Goal: Register for event/course

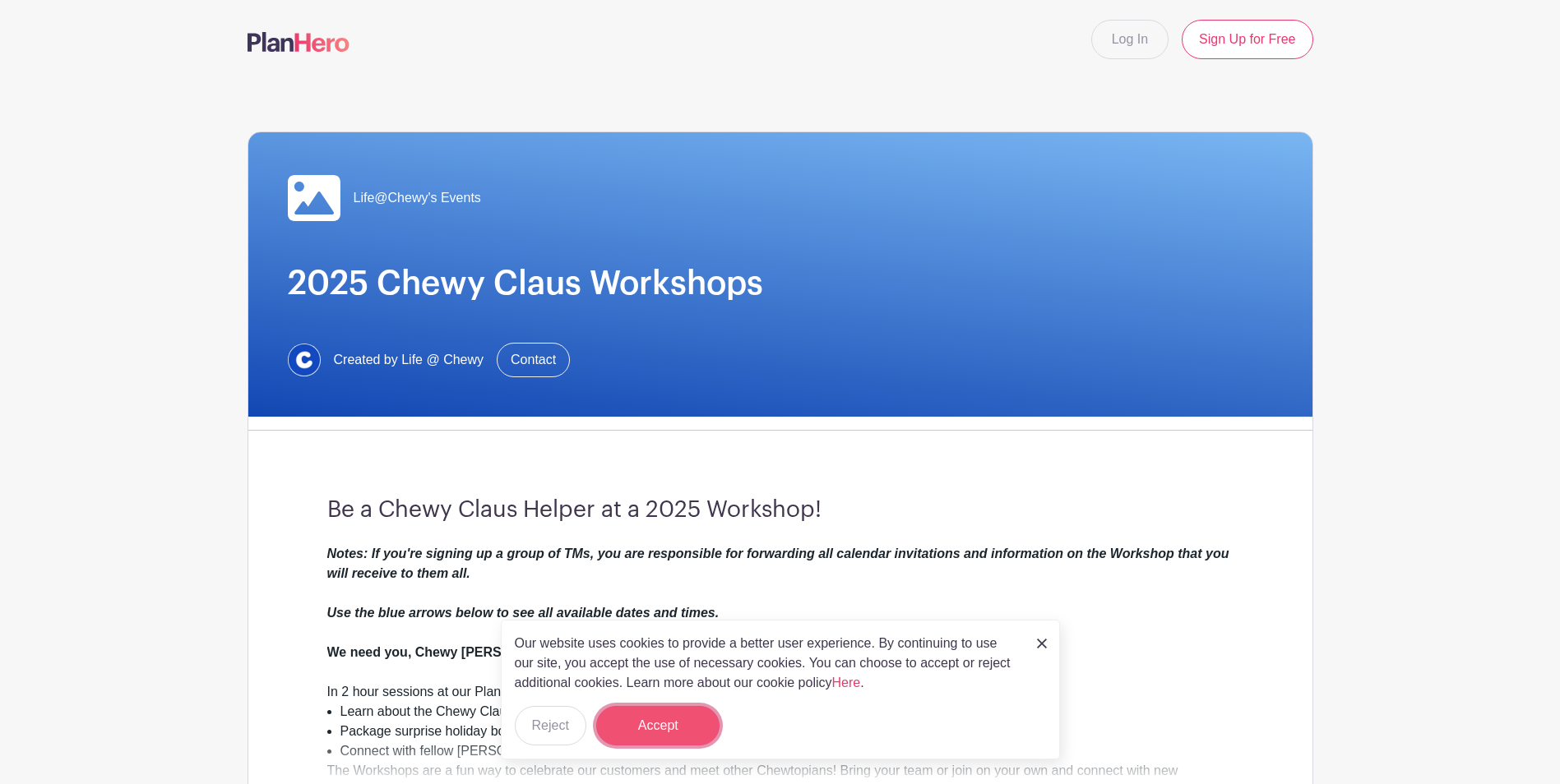
click at [684, 553] on button "Accept" at bounding box center [658, 726] width 123 height 40
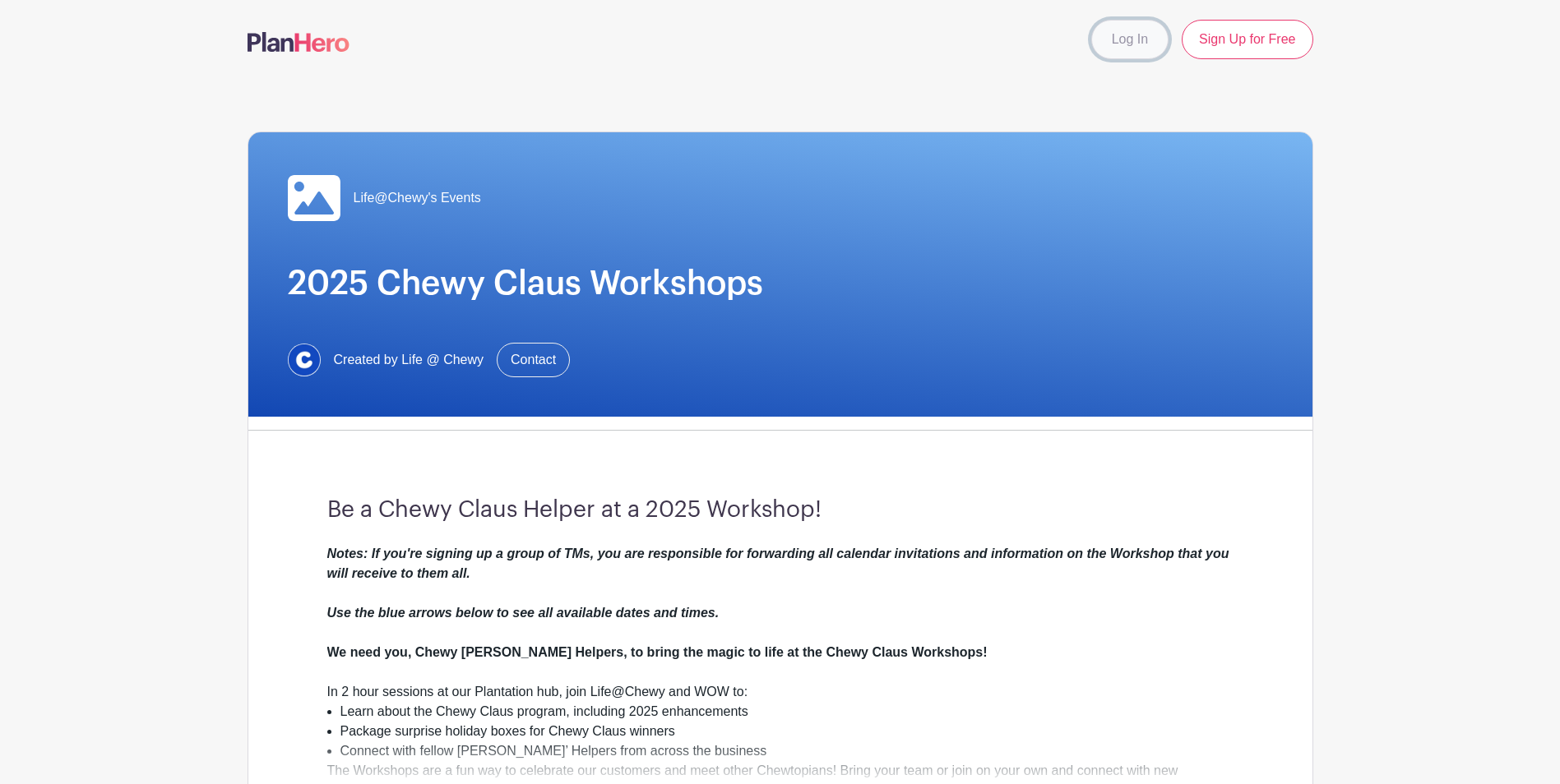
click at [1032, 47] on link "Log In" at bounding box center [1130, 40] width 77 height 40
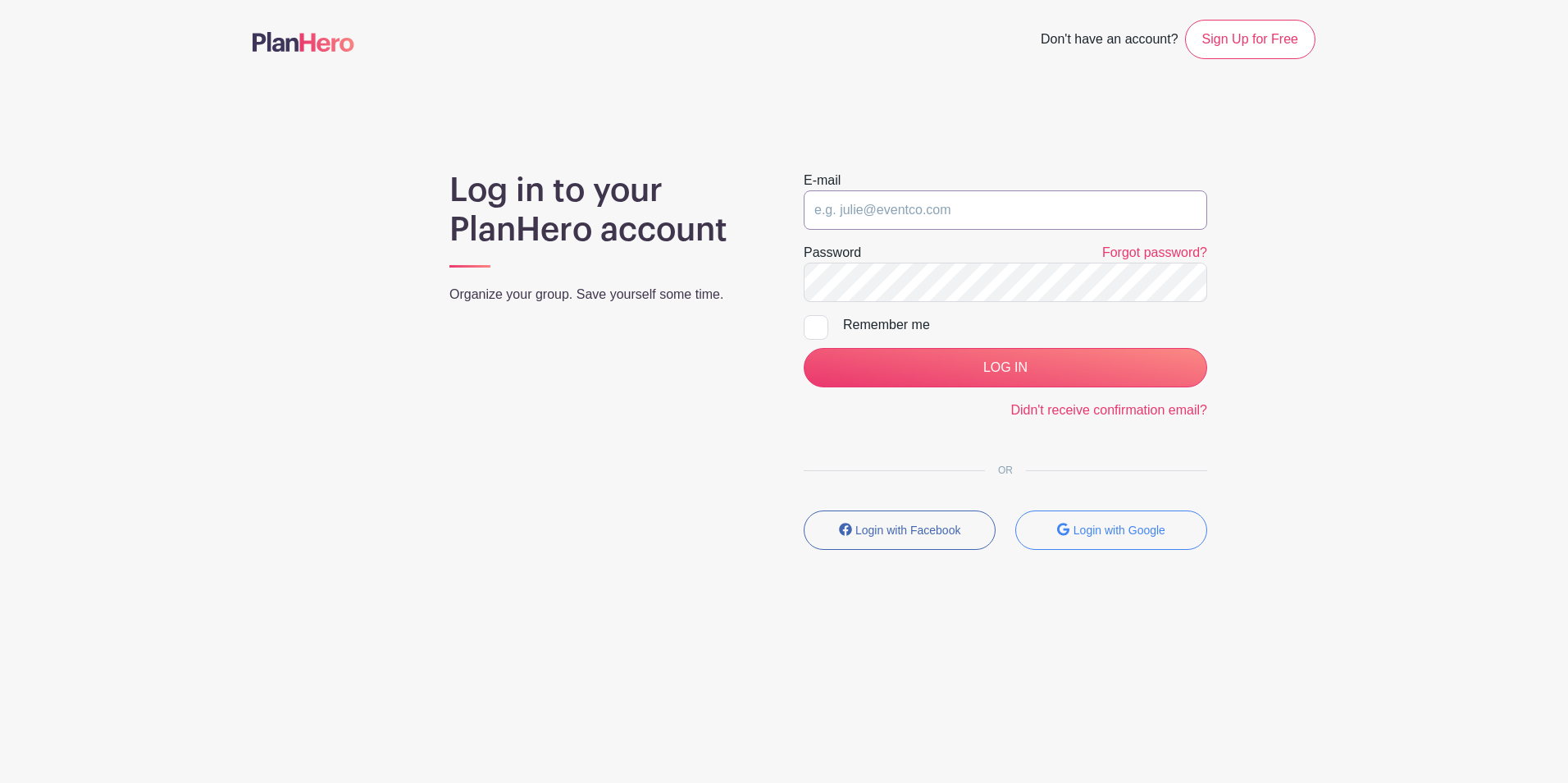
click at [869, 210] on input "email" at bounding box center [1006, 210] width 404 height 40
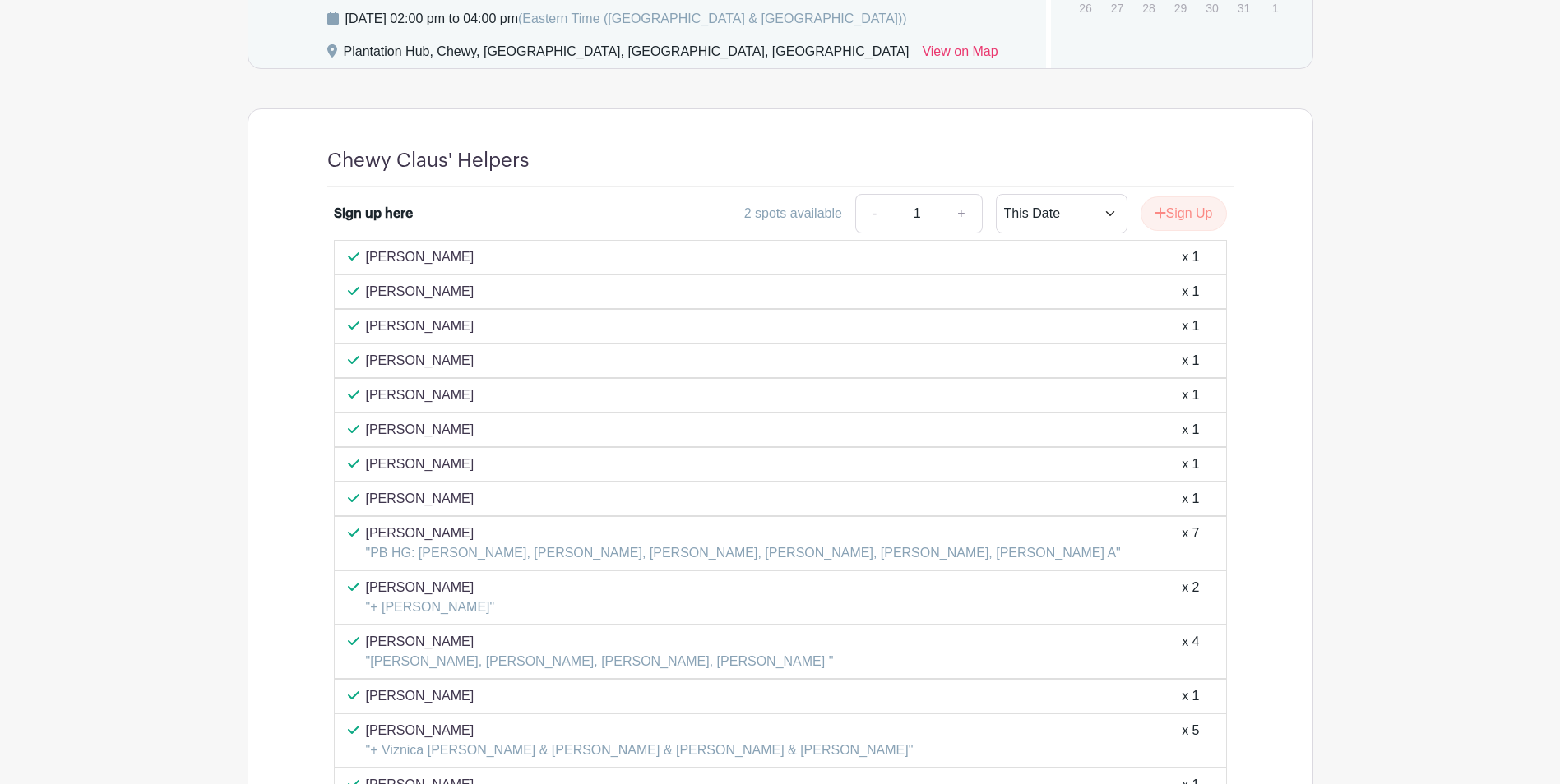
scroll to position [1315, 0]
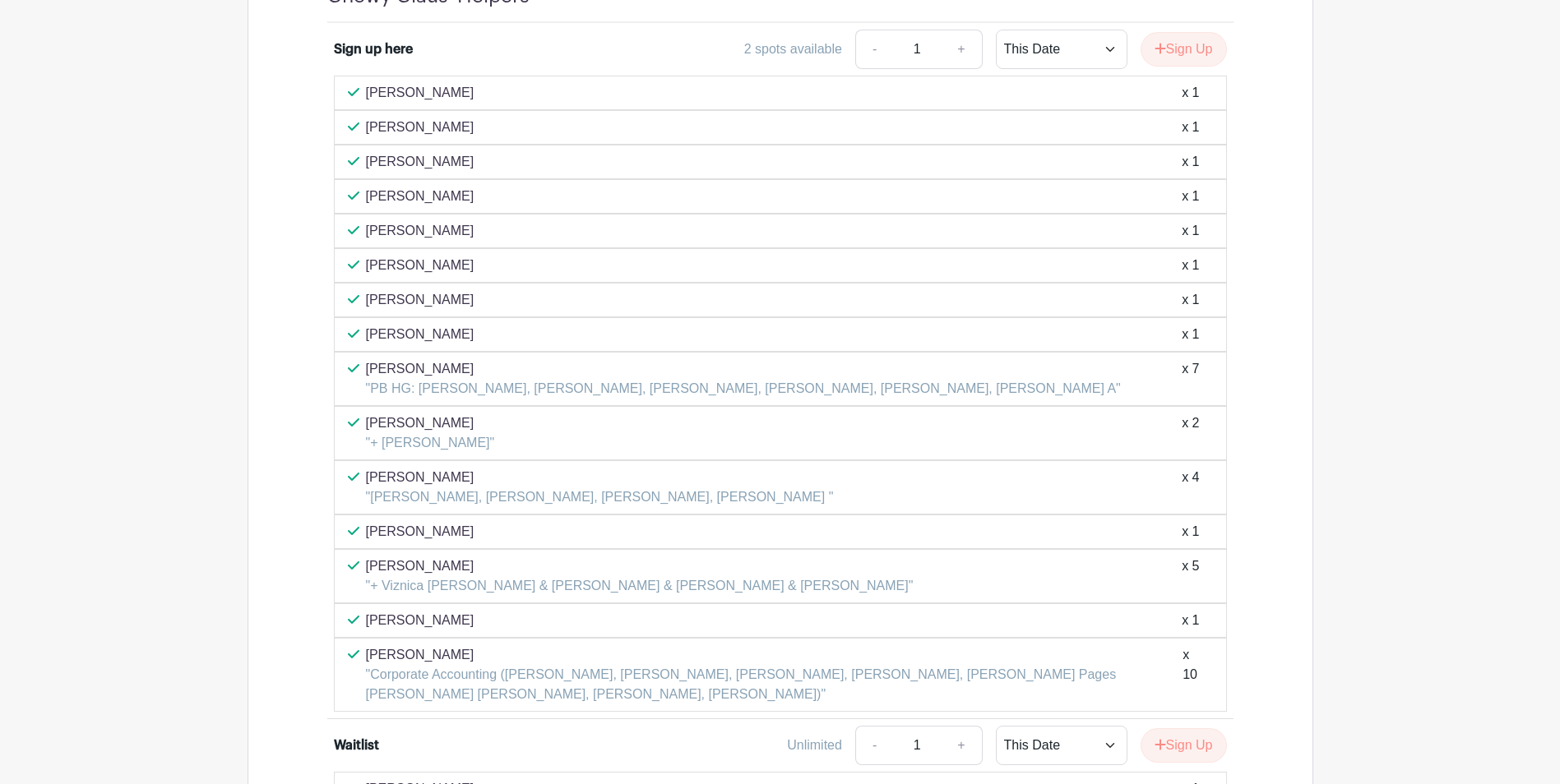
click at [685, 696] on p ""Corporate Accounting ([PERSON_NAME], [PERSON_NAME], [PERSON_NAME], [PERSON_NAM…" at bounding box center [775, 685] width 817 height 40
click at [707, 684] on p ""Corporate Accounting ([PERSON_NAME], [PERSON_NAME], [PERSON_NAME], [PERSON_NAM…" at bounding box center [775, 685] width 817 height 40
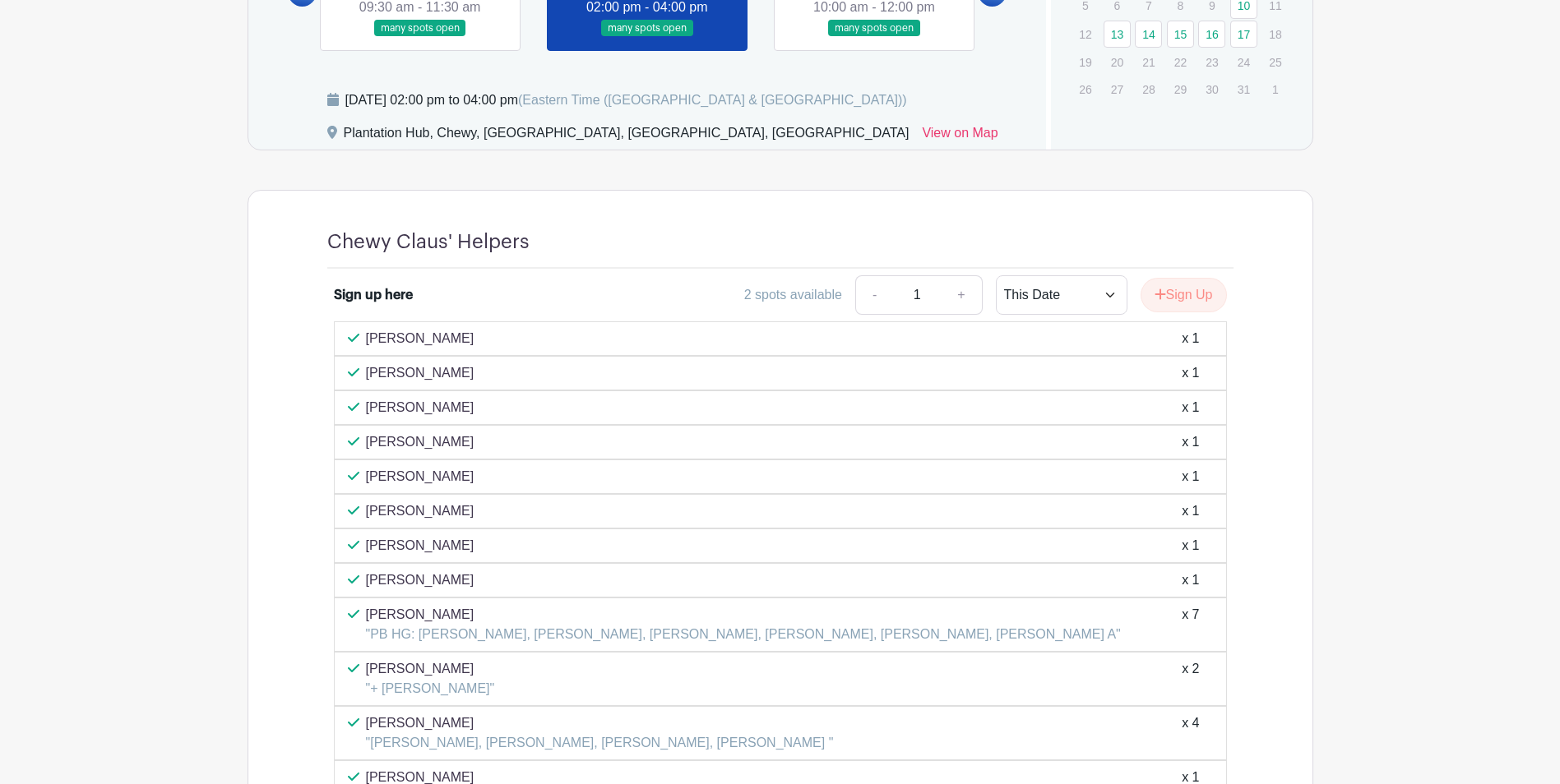
scroll to position [1151, 0]
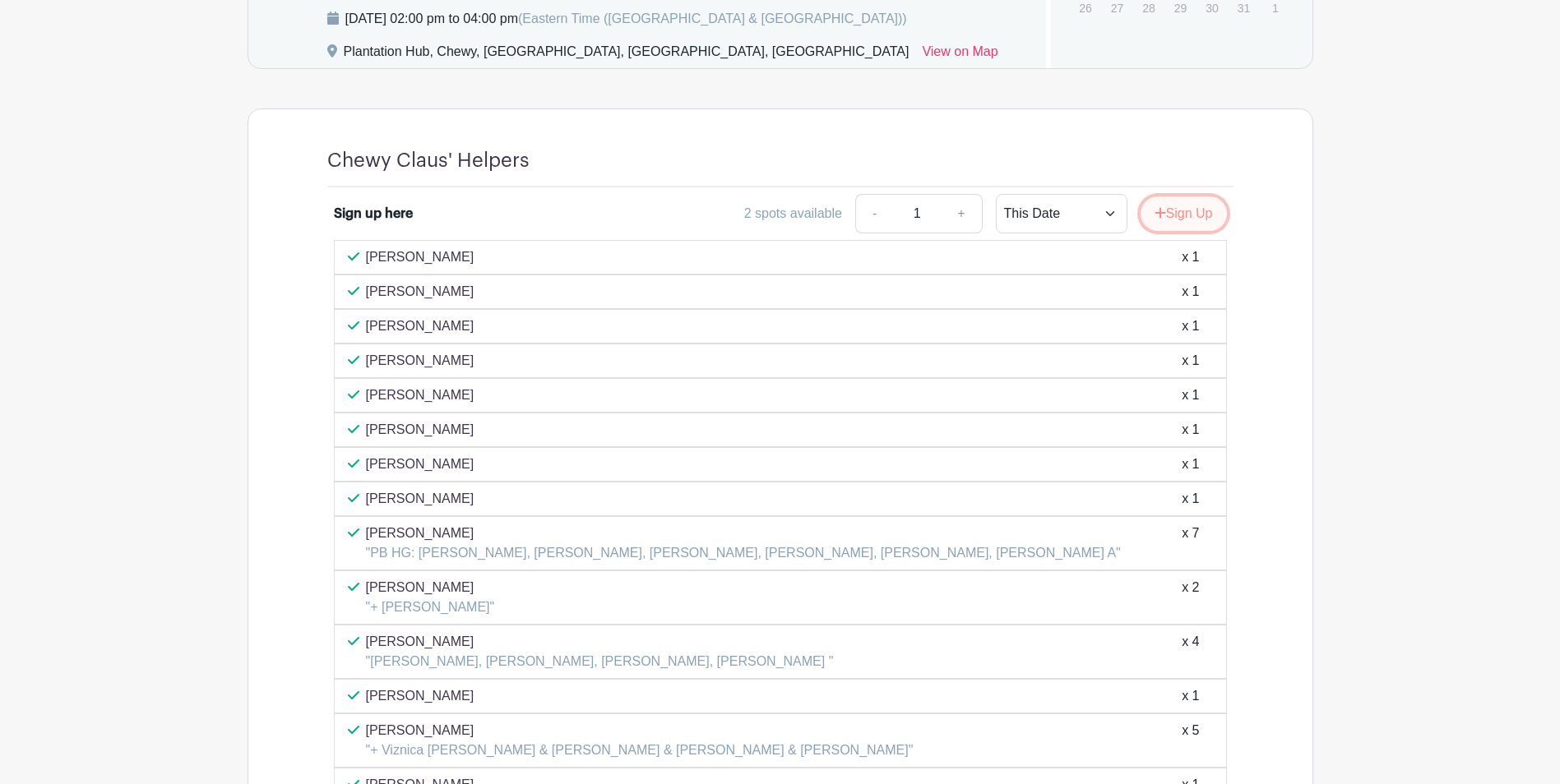
click at [1188, 216] on button "Sign Up" at bounding box center [1183, 213] width 86 height 35
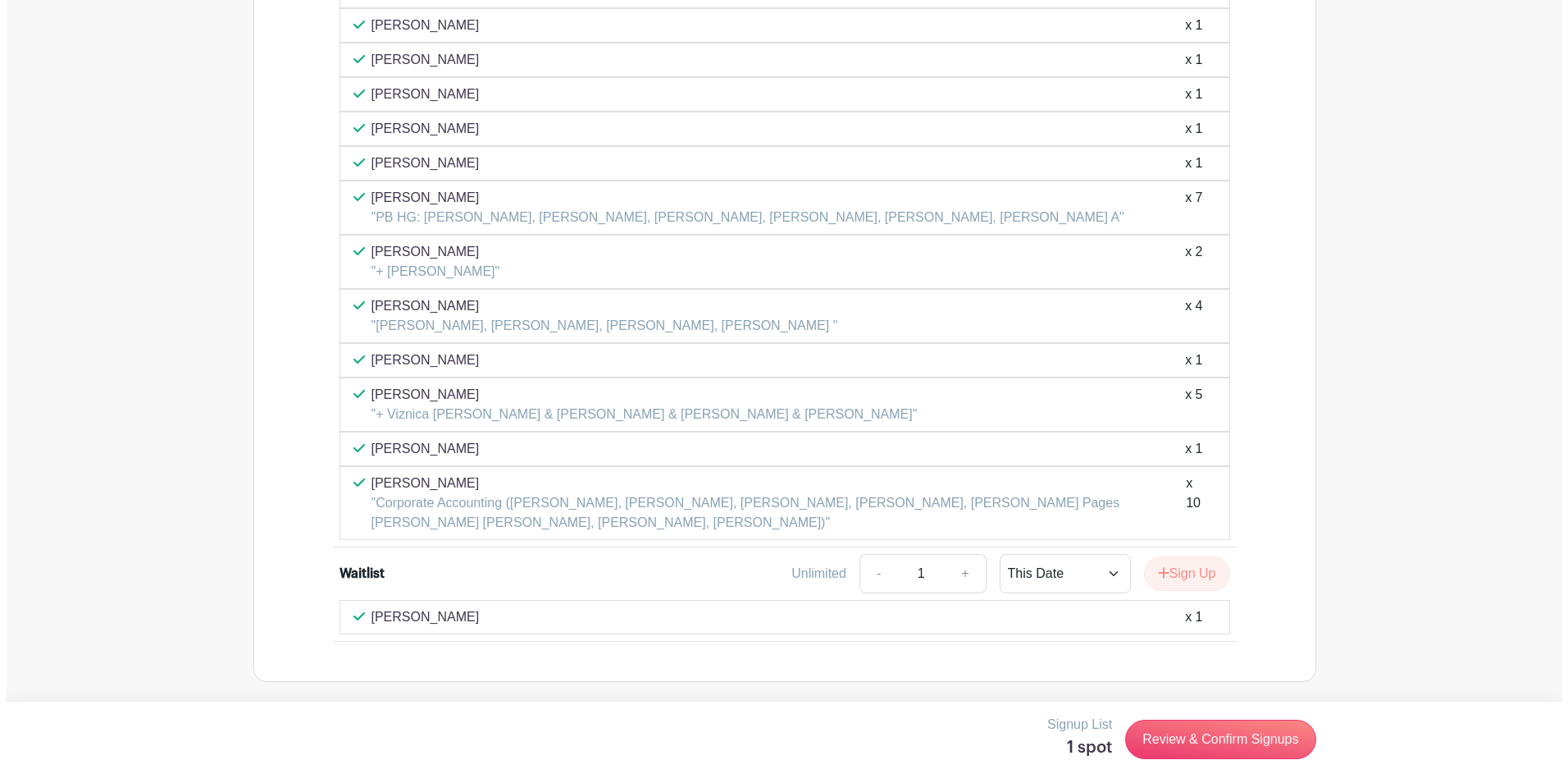
scroll to position [1486, 0]
click at [1265, 745] on link "Review & Confirm Signups" at bounding box center [1214, 739] width 190 height 40
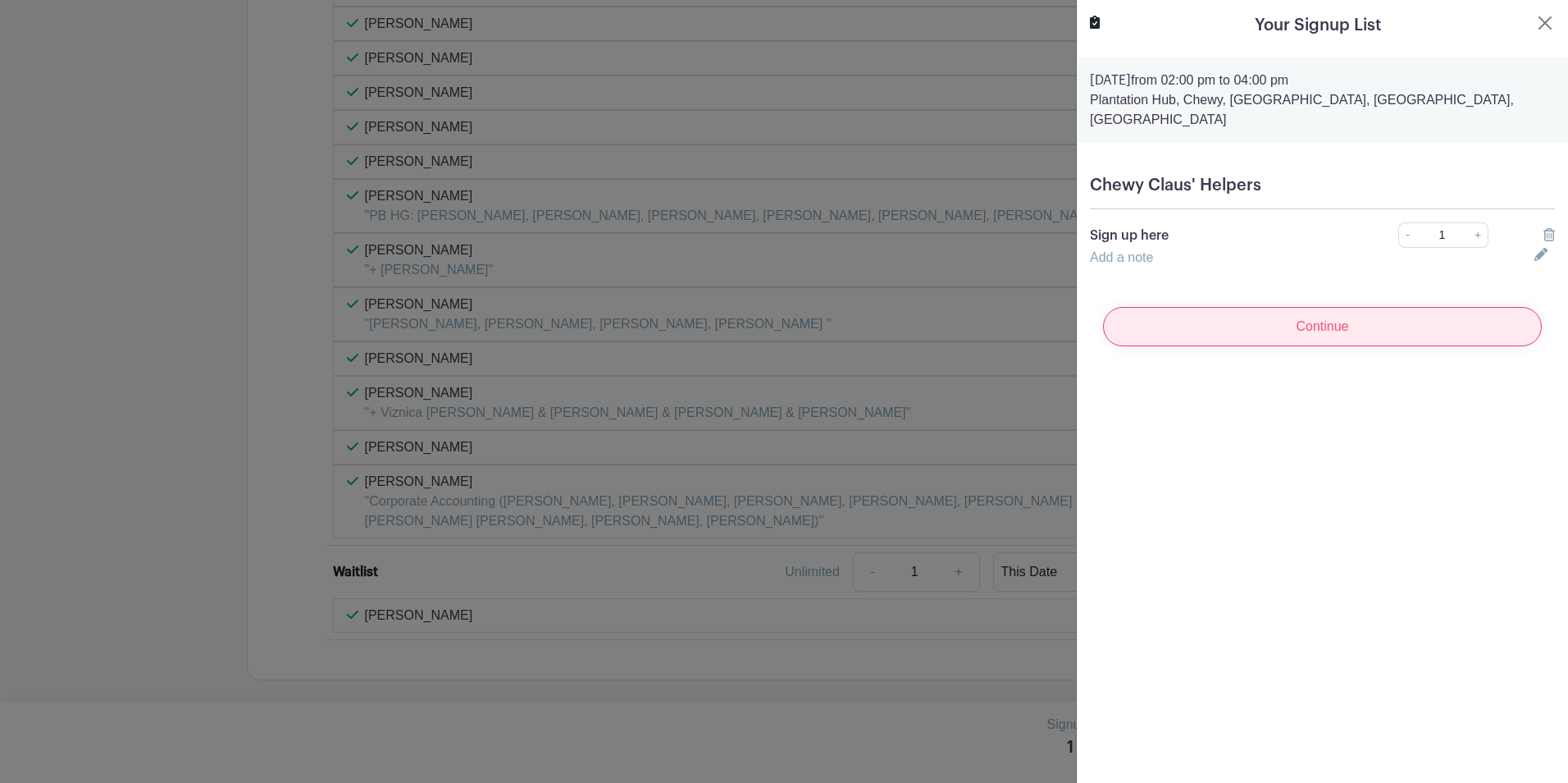
click at [1319, 307] on input "Continue" at bounding box center [1323, 327] width 439 height 40
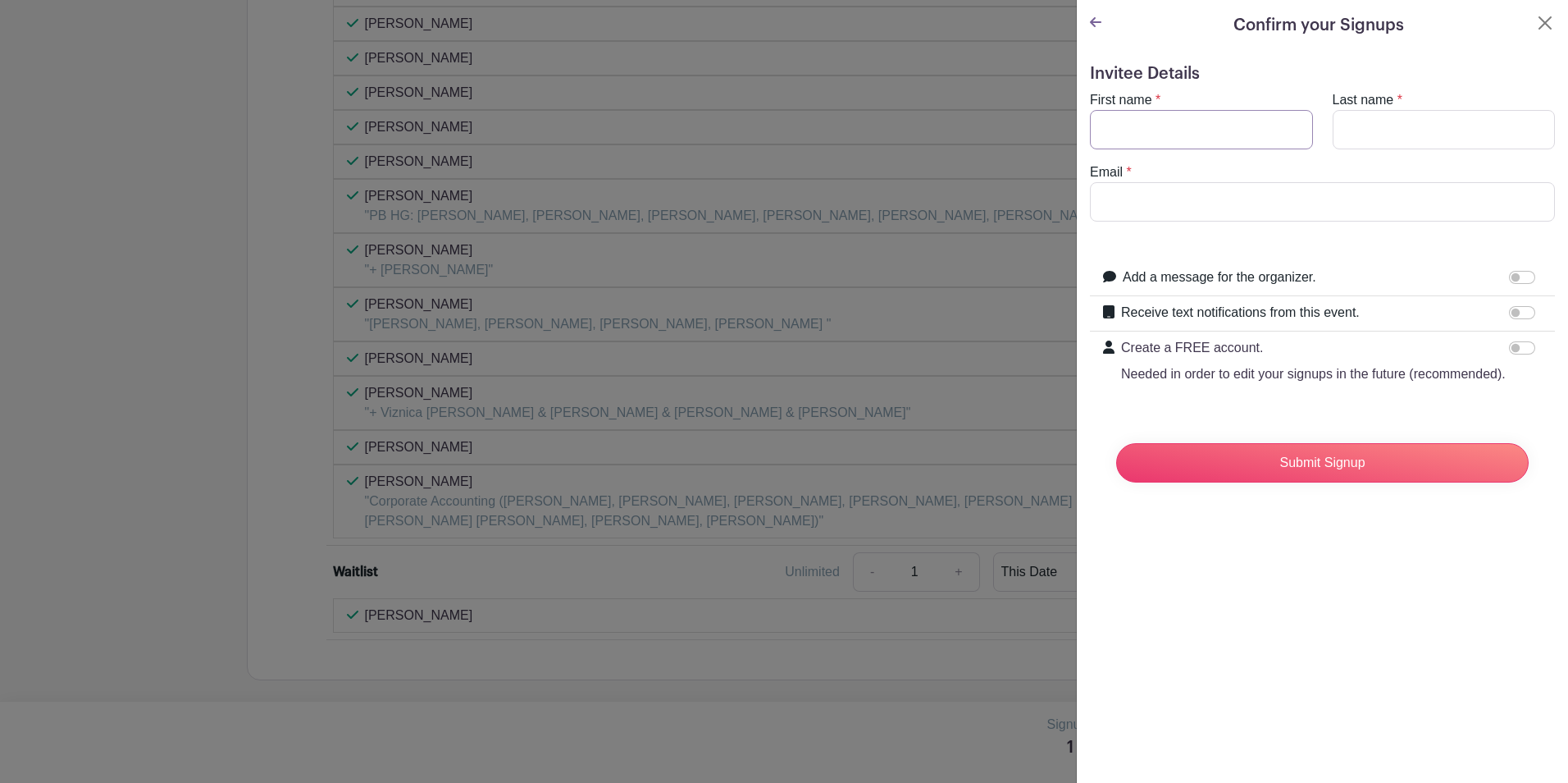
click at [1136, 119] on input "First name" at bounding box center [1202, 130] width 224 height 40
type input "[PERSON_NAME]"
click at [1416, 126] on input "Last name" at bounding box center [1444, 130] width 224 height 40
type input "[PERSON_NAME]"
click at [1256, 188] on input "Email" at bounding box center [1323, 202] width 465 height 40
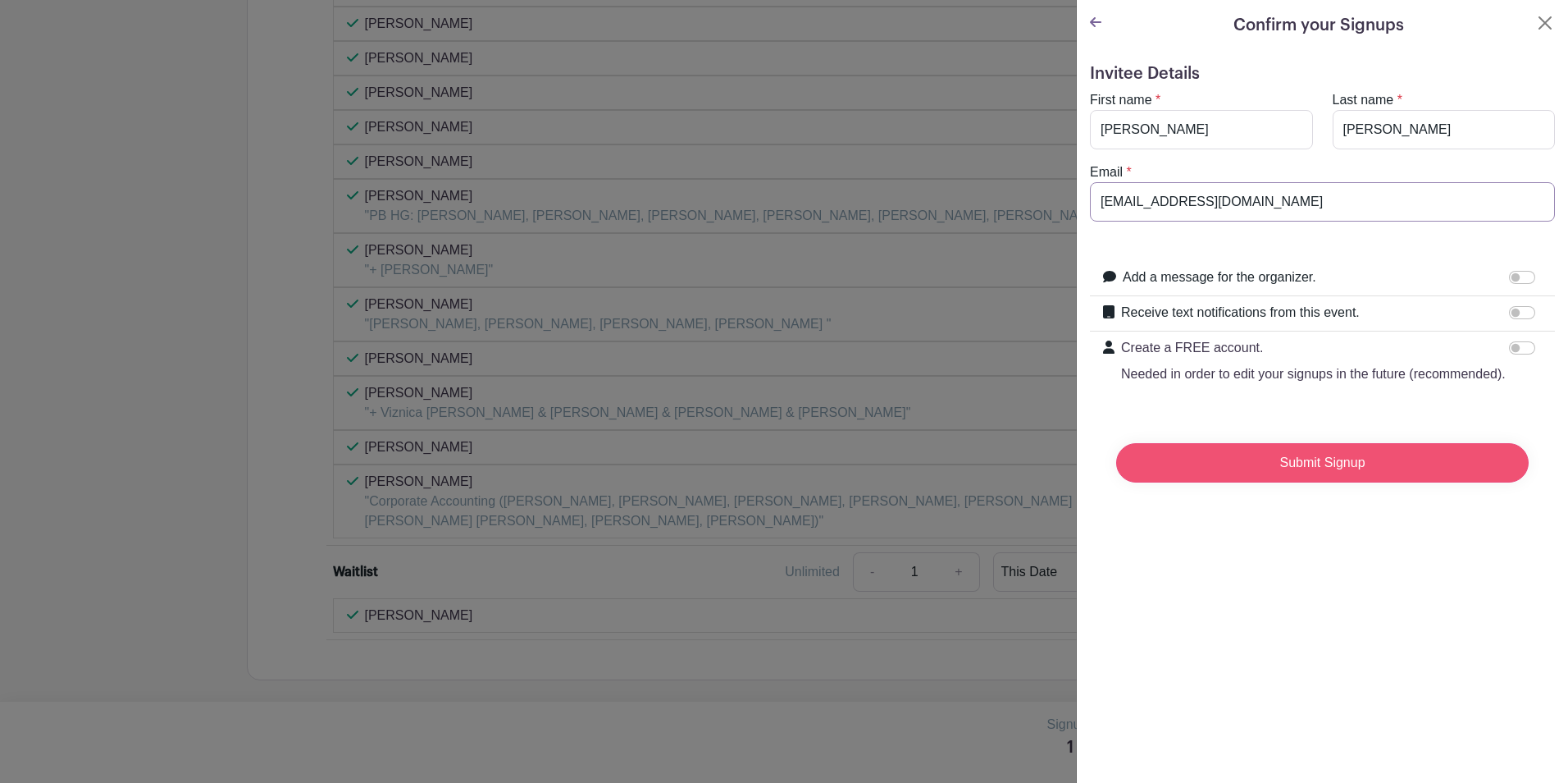
type input "[EMAIL_ADDRESS][DOMAIN_NAME]"
click at [1302, 481] on input "Submit Signup" at bounding box center [1323, 463] width 413 height 40
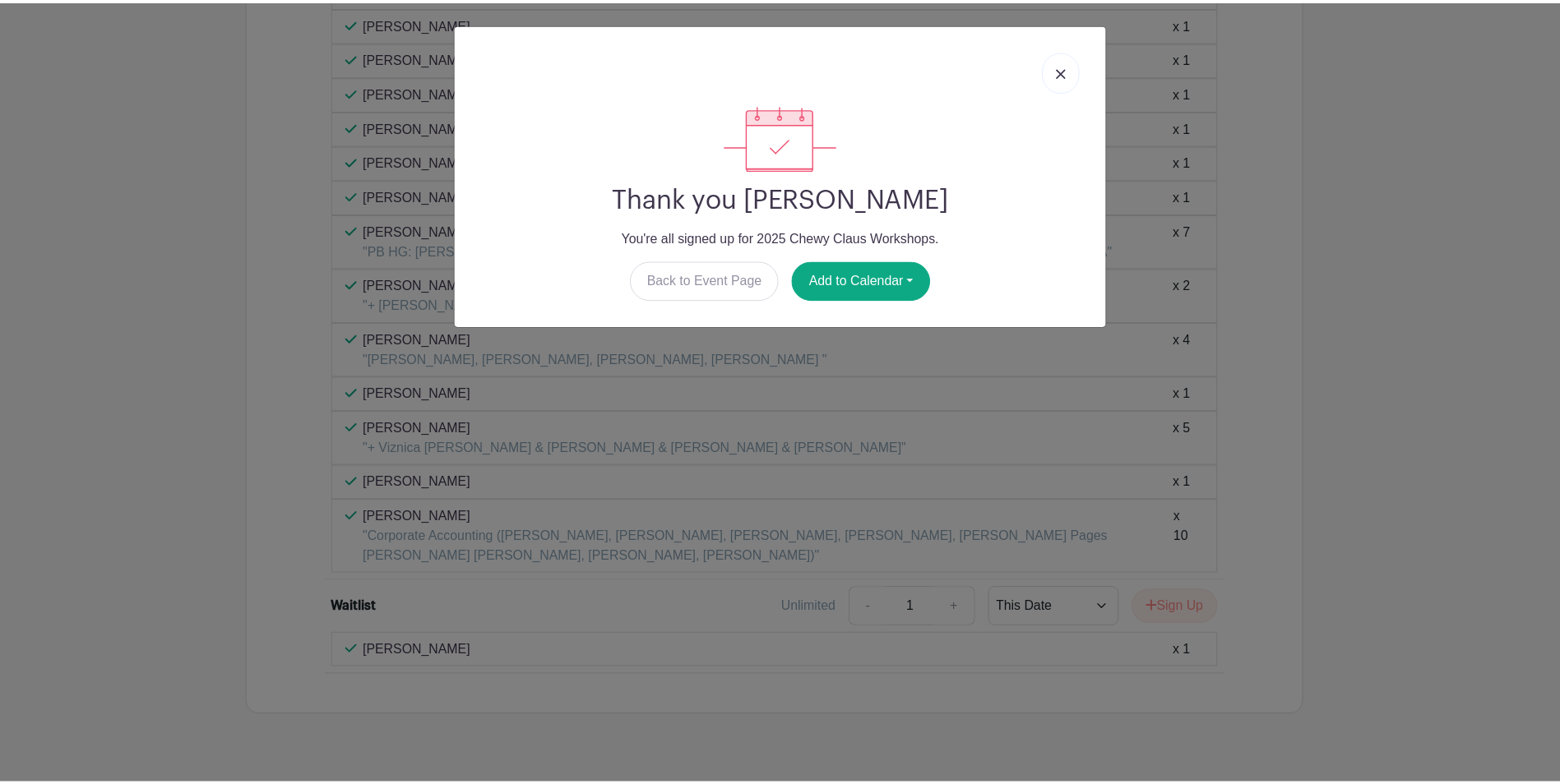
scroll to position [1522, 0]
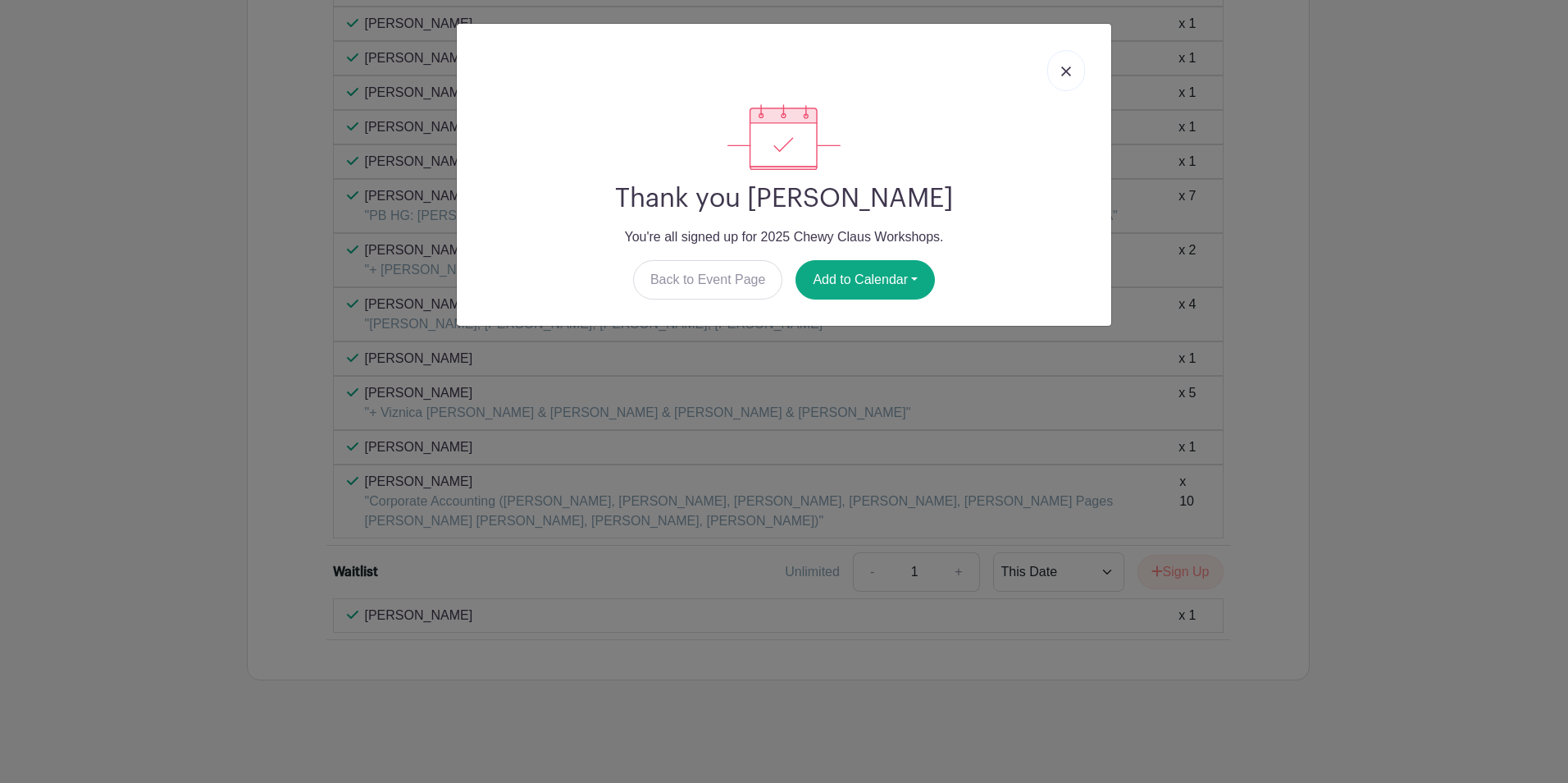
click at [1078, 70] on link at bounding box center [1066, 70] width 38 height 41
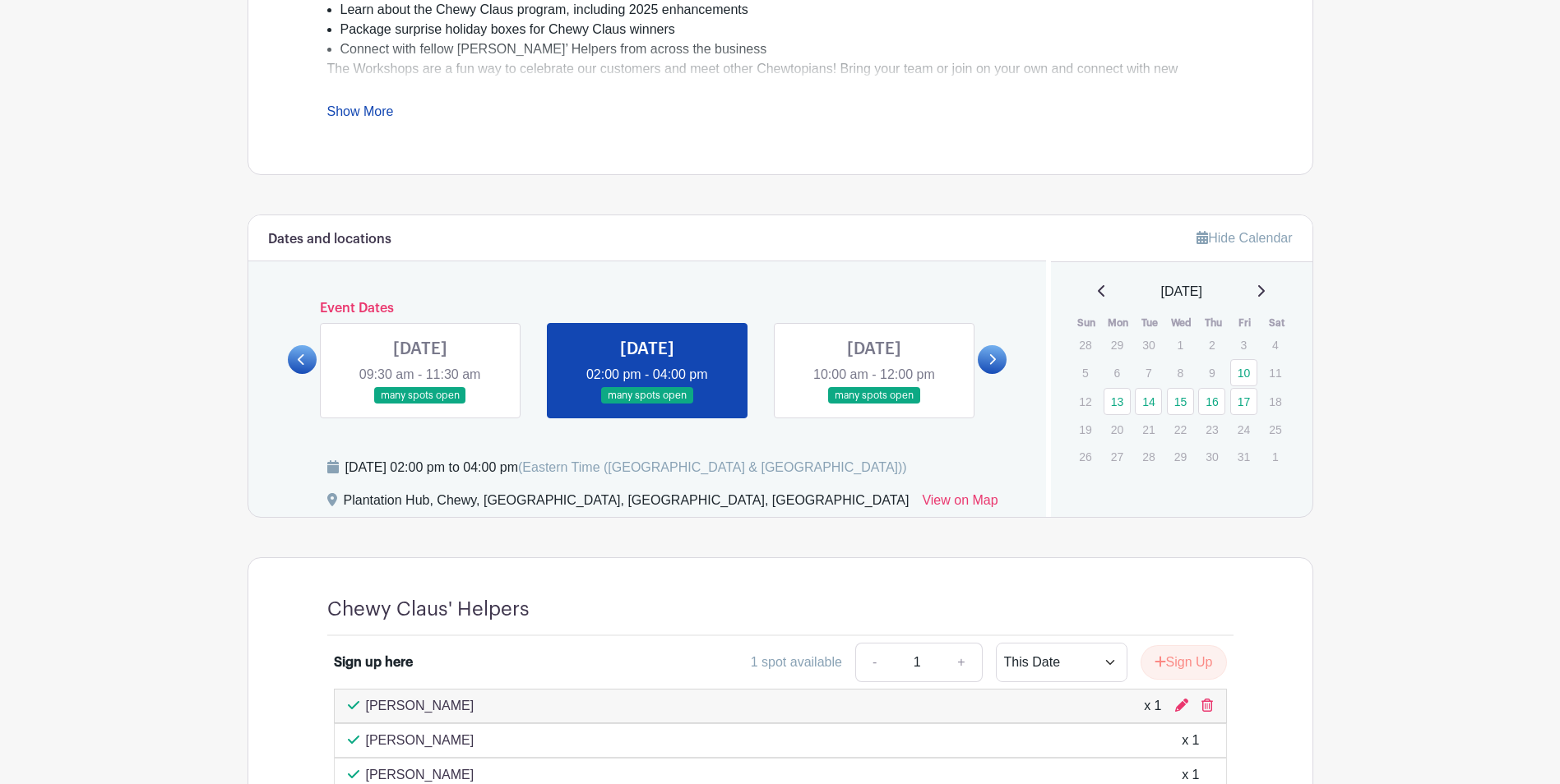
scroll to position [700, 0]
click at [303, 356] on icon at bounding box center [300, 361] width 7 height 11
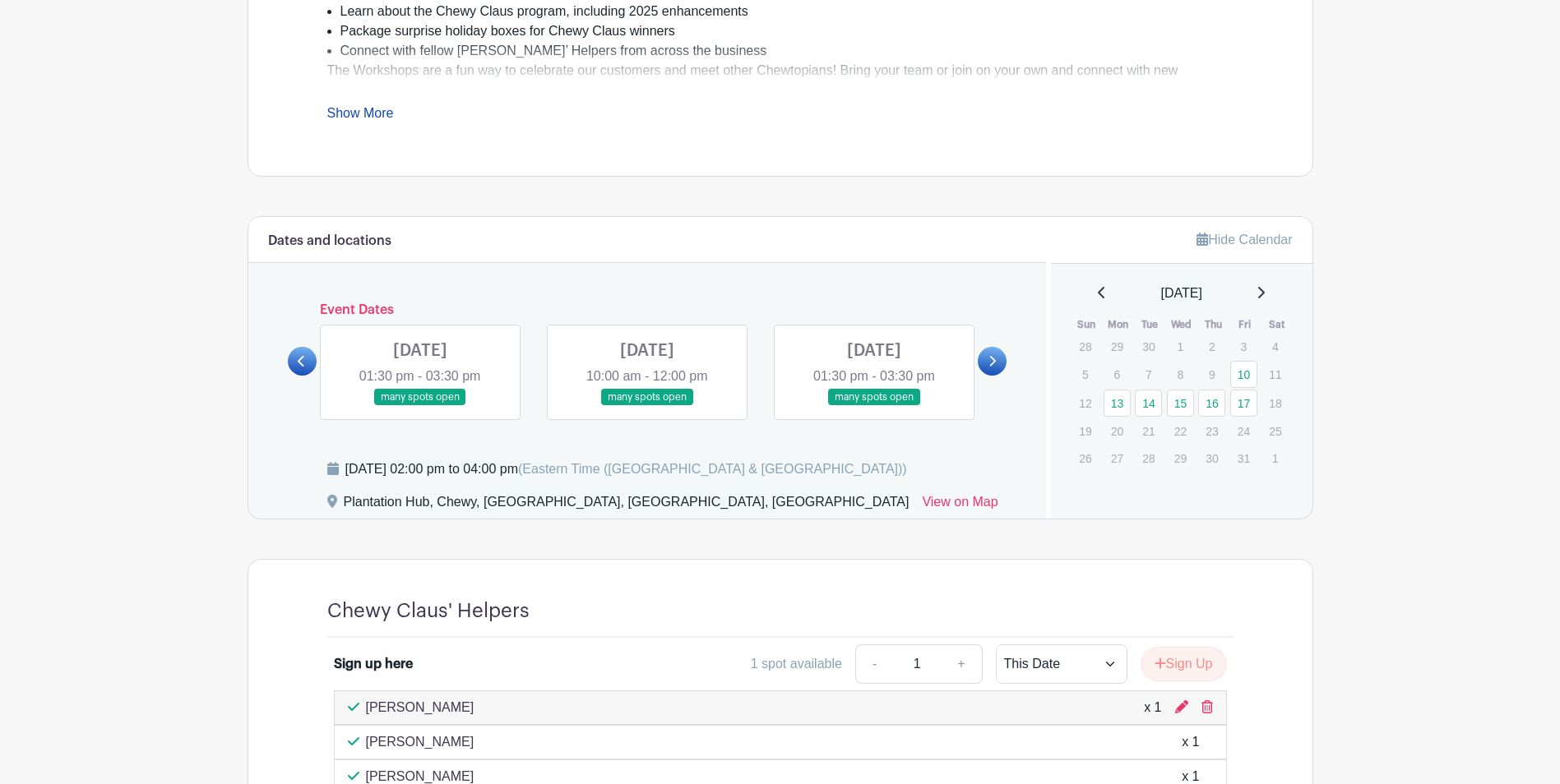
click at [648, 406] on link at bounding box center [648, 406] width 0 height 0
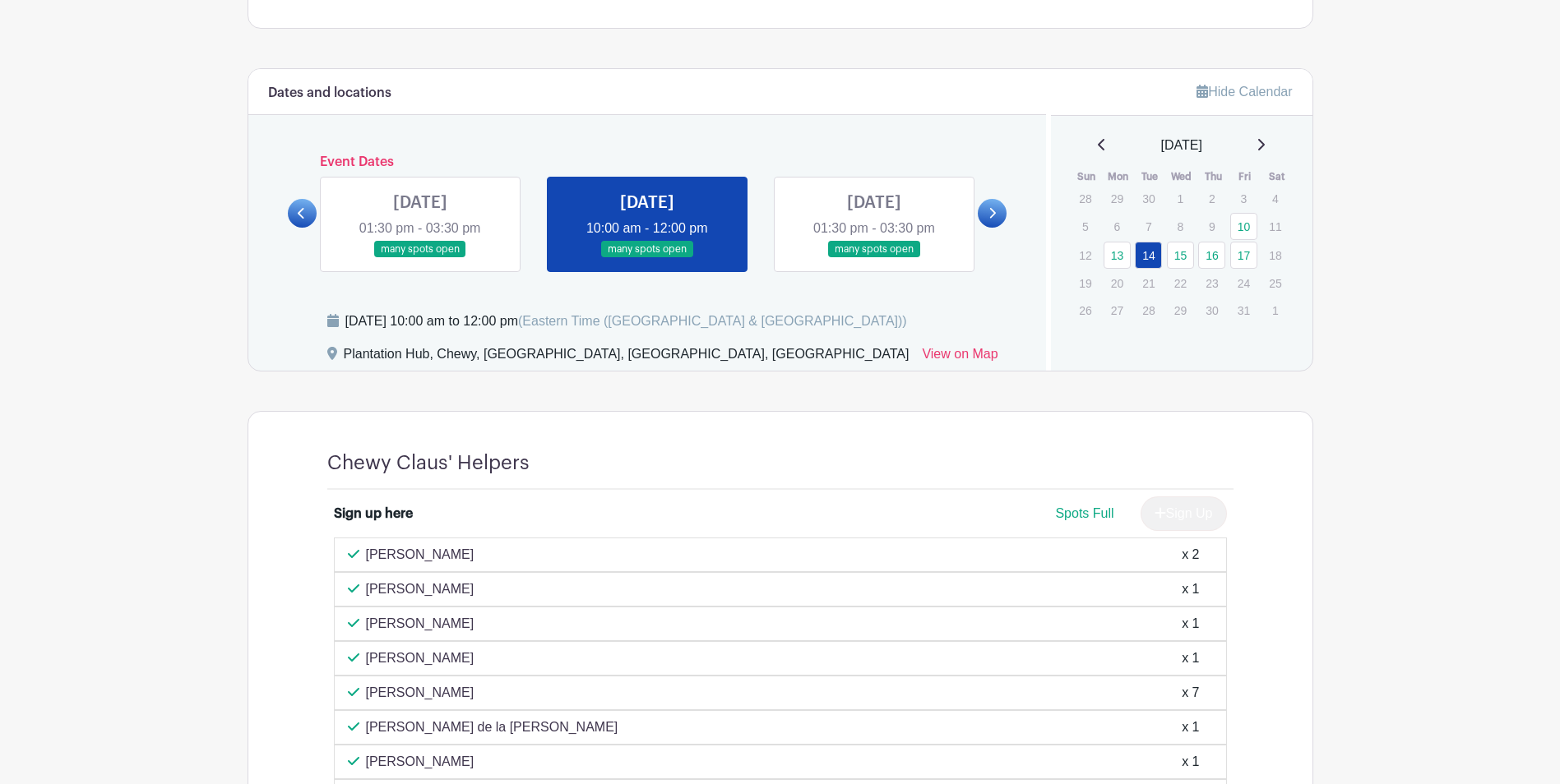
scroll to position [700, 0]
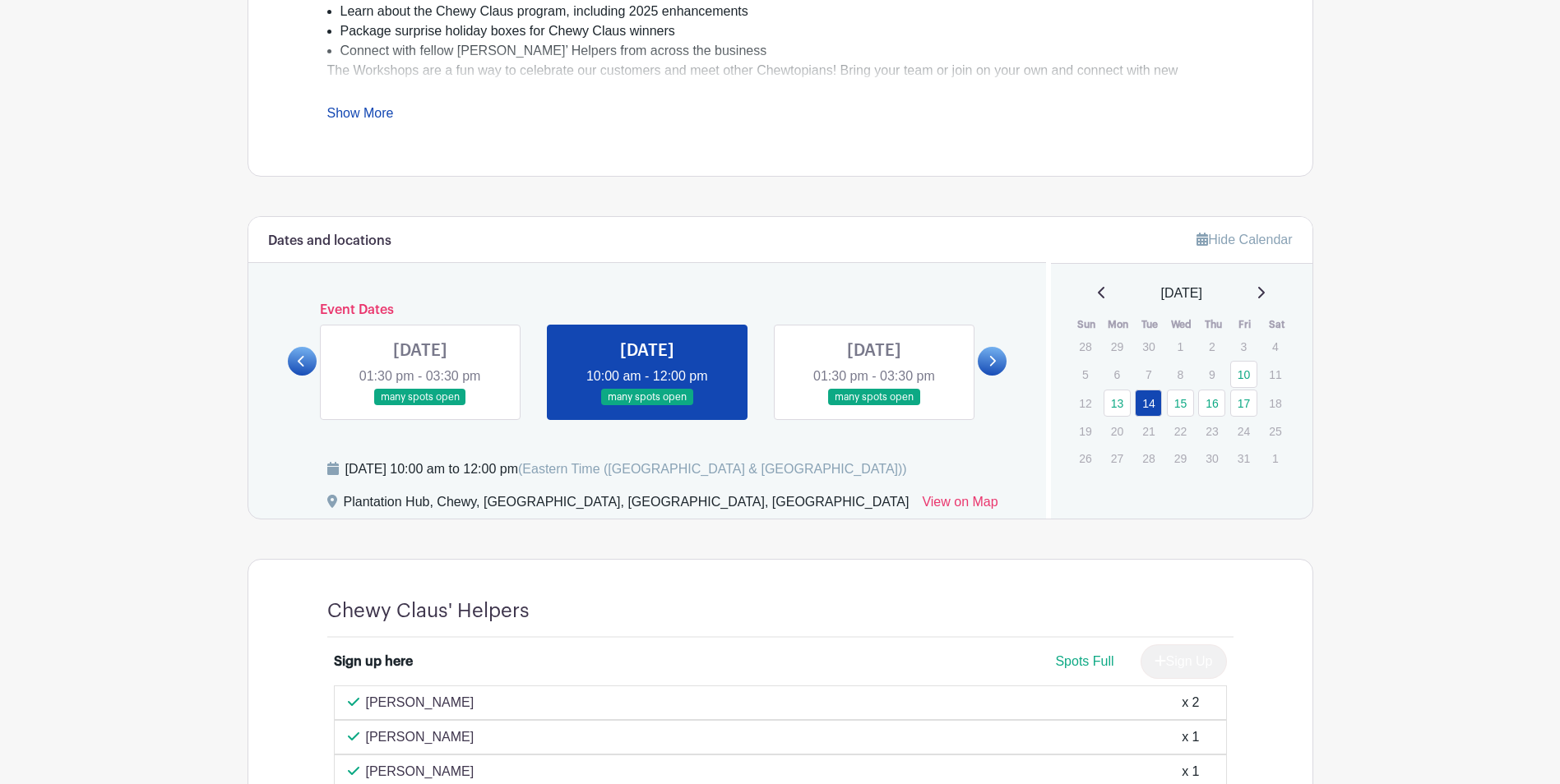
click at [994, 358] on icon at bounding box center [992, 361] width 7 height 12
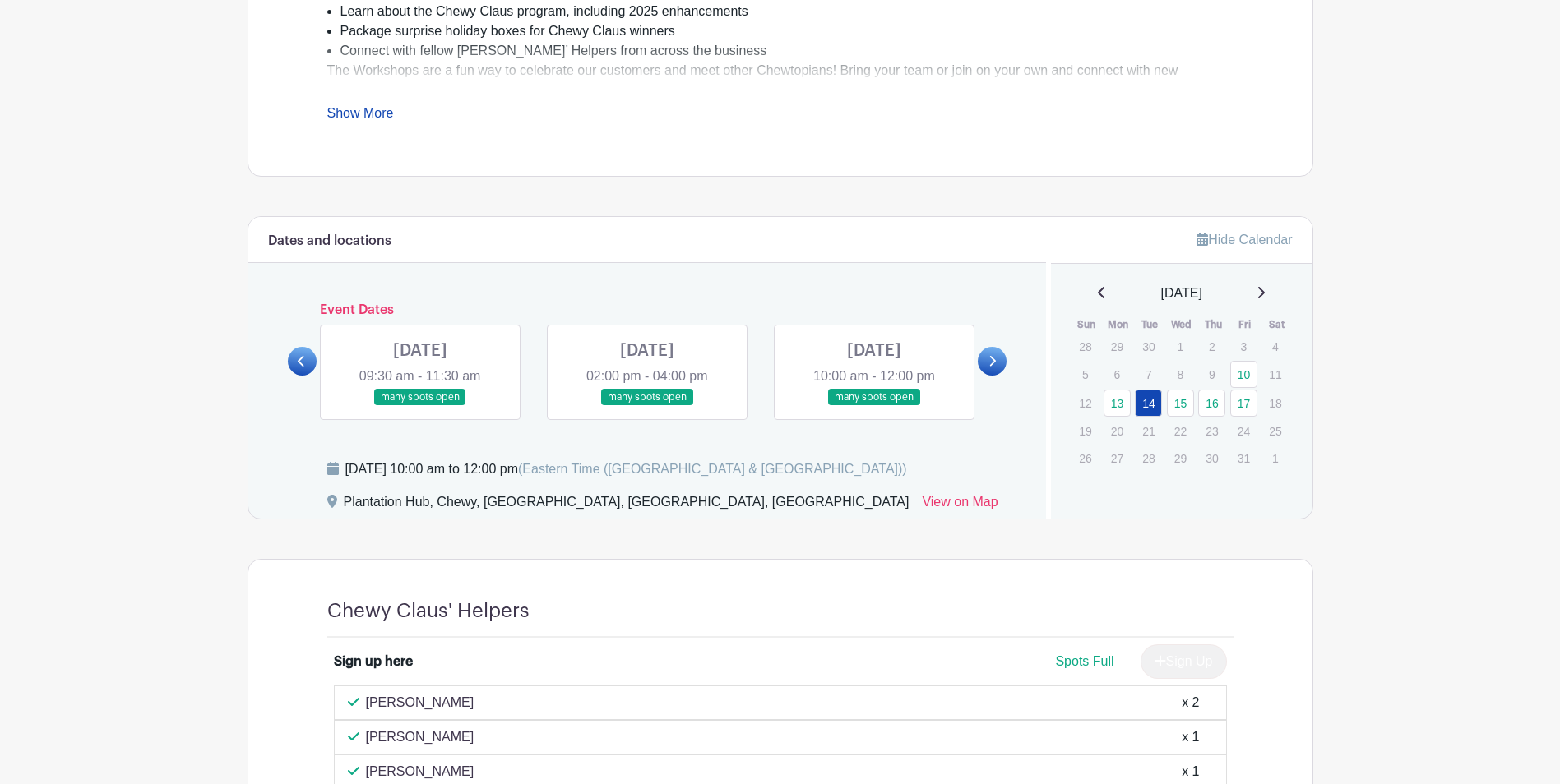
click at [648, 406] on link at bounding box center [648, 406] width 0 height 0
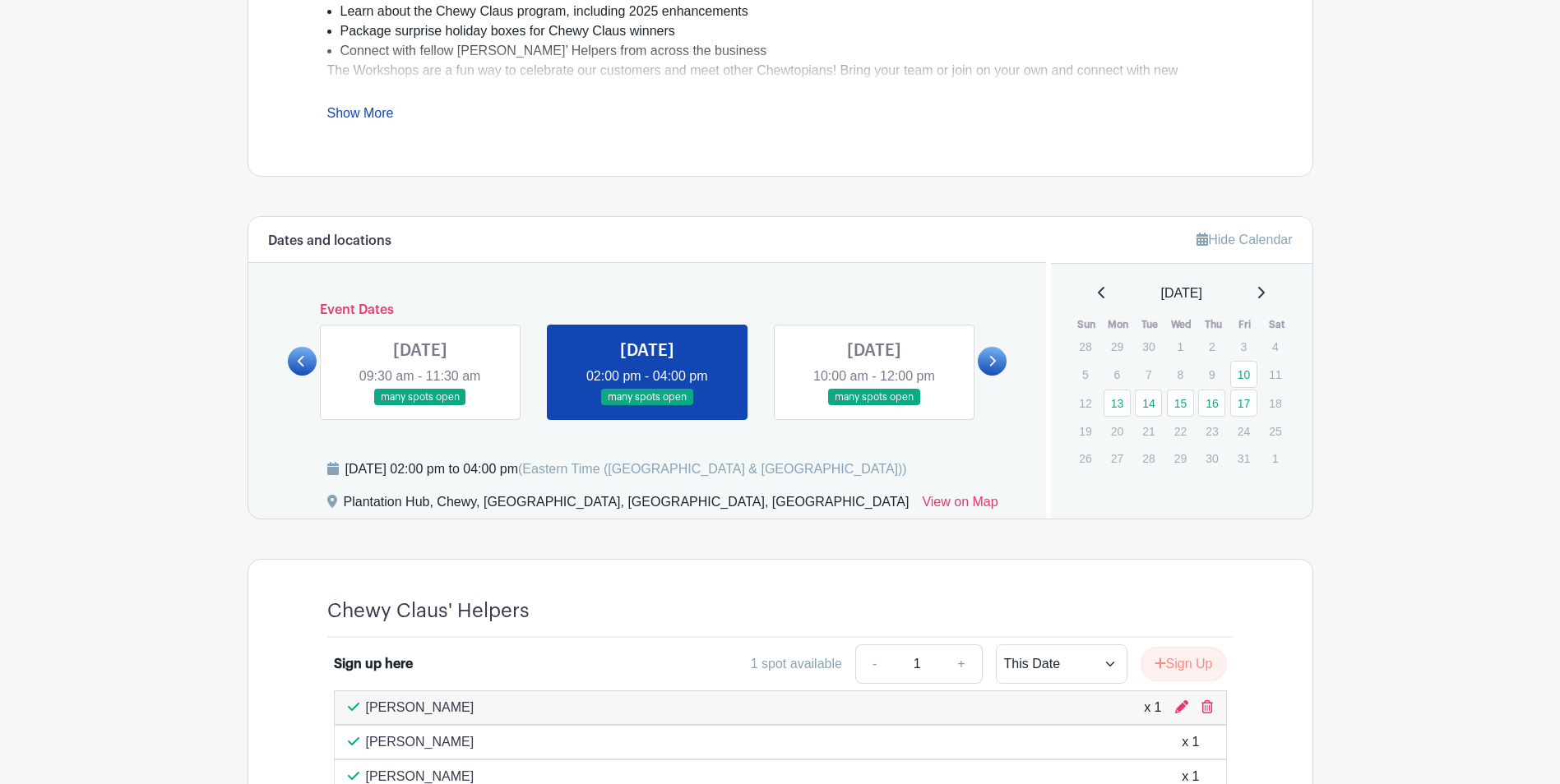
scroll to position [536, 0]
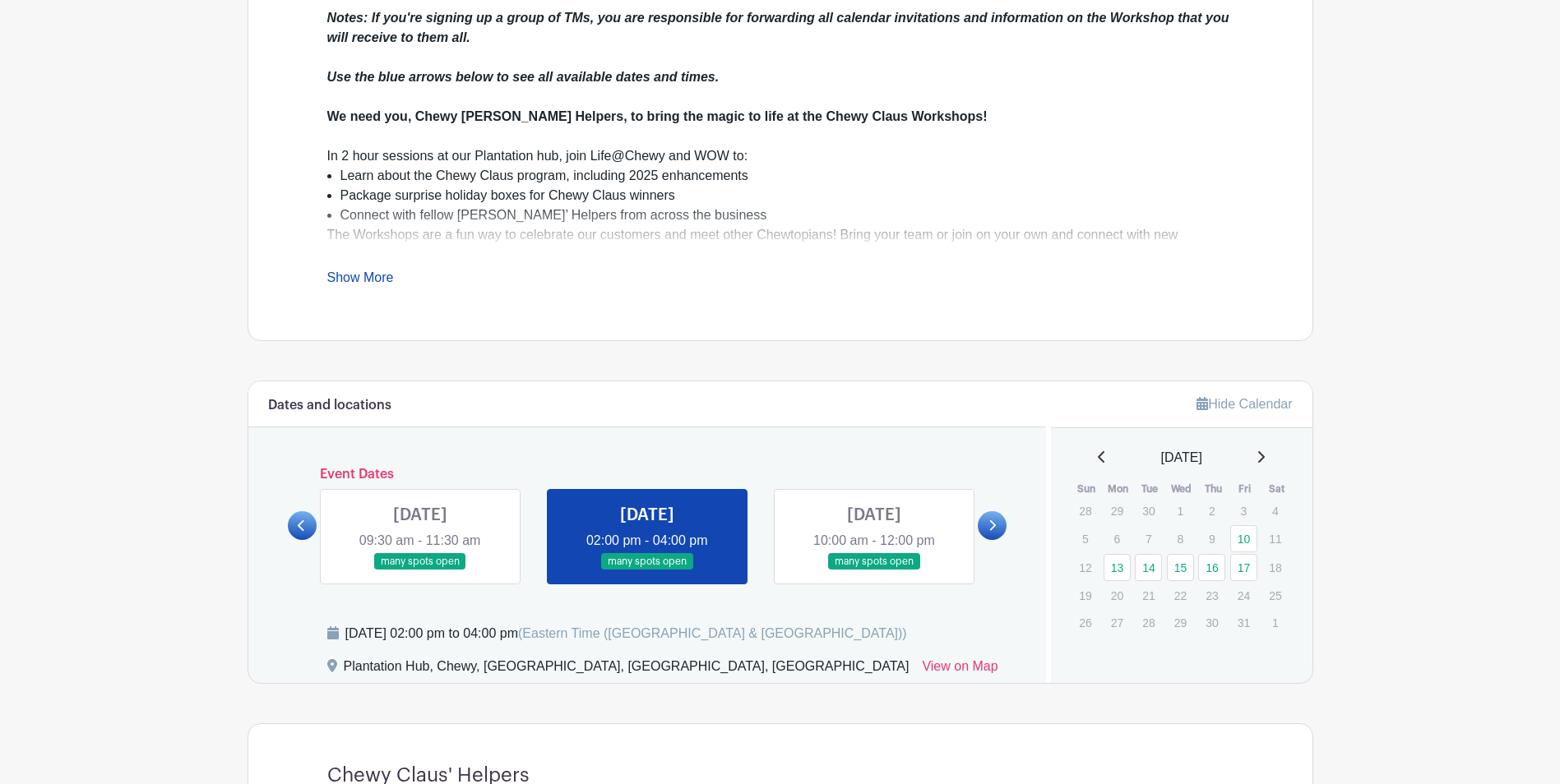
click at [300, 524] on icon at bounding box center [300, 525] width 7 height 12
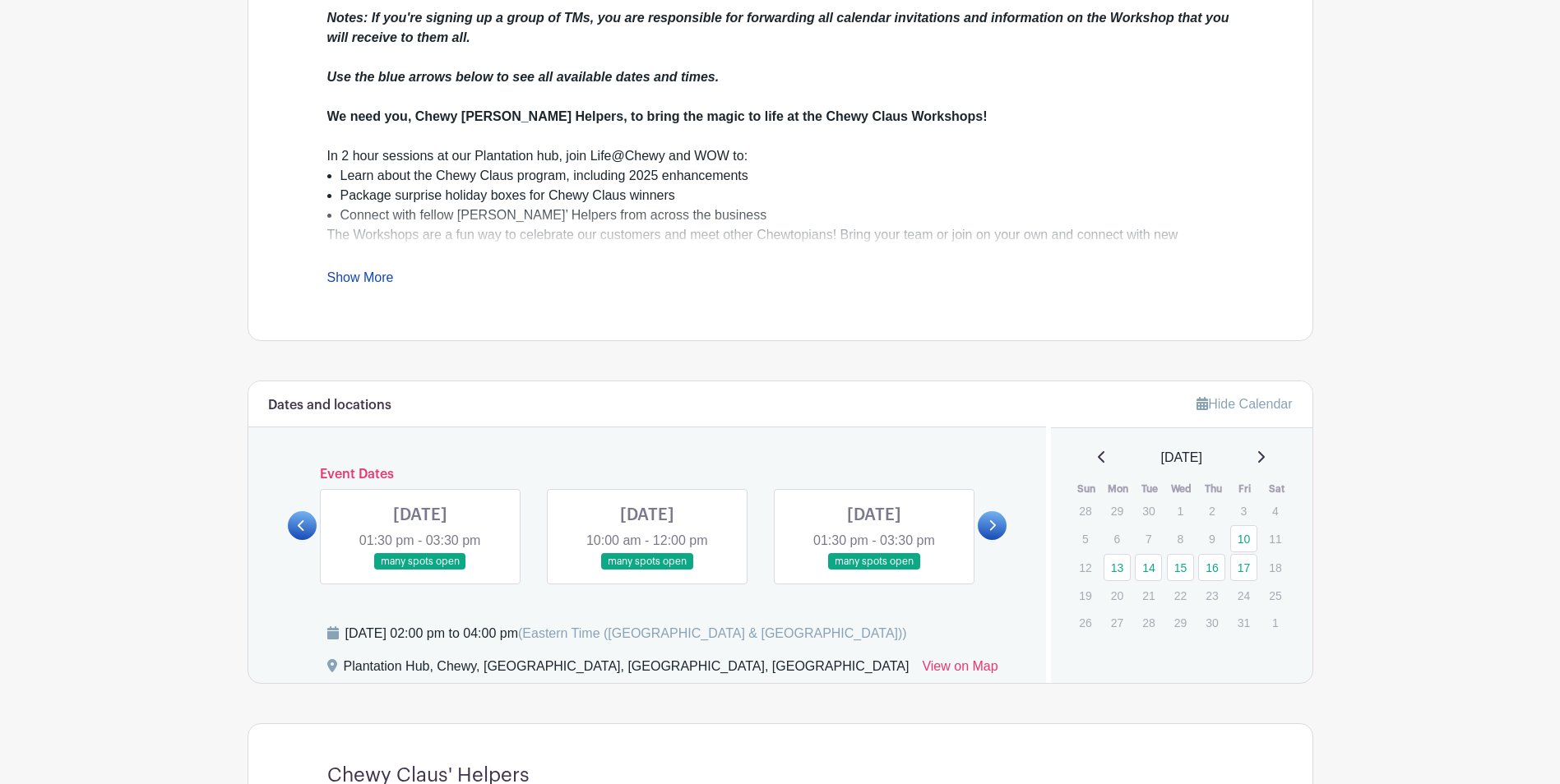
click at [648, 570] on link at bounding box center [648, 570] width 0 height 0
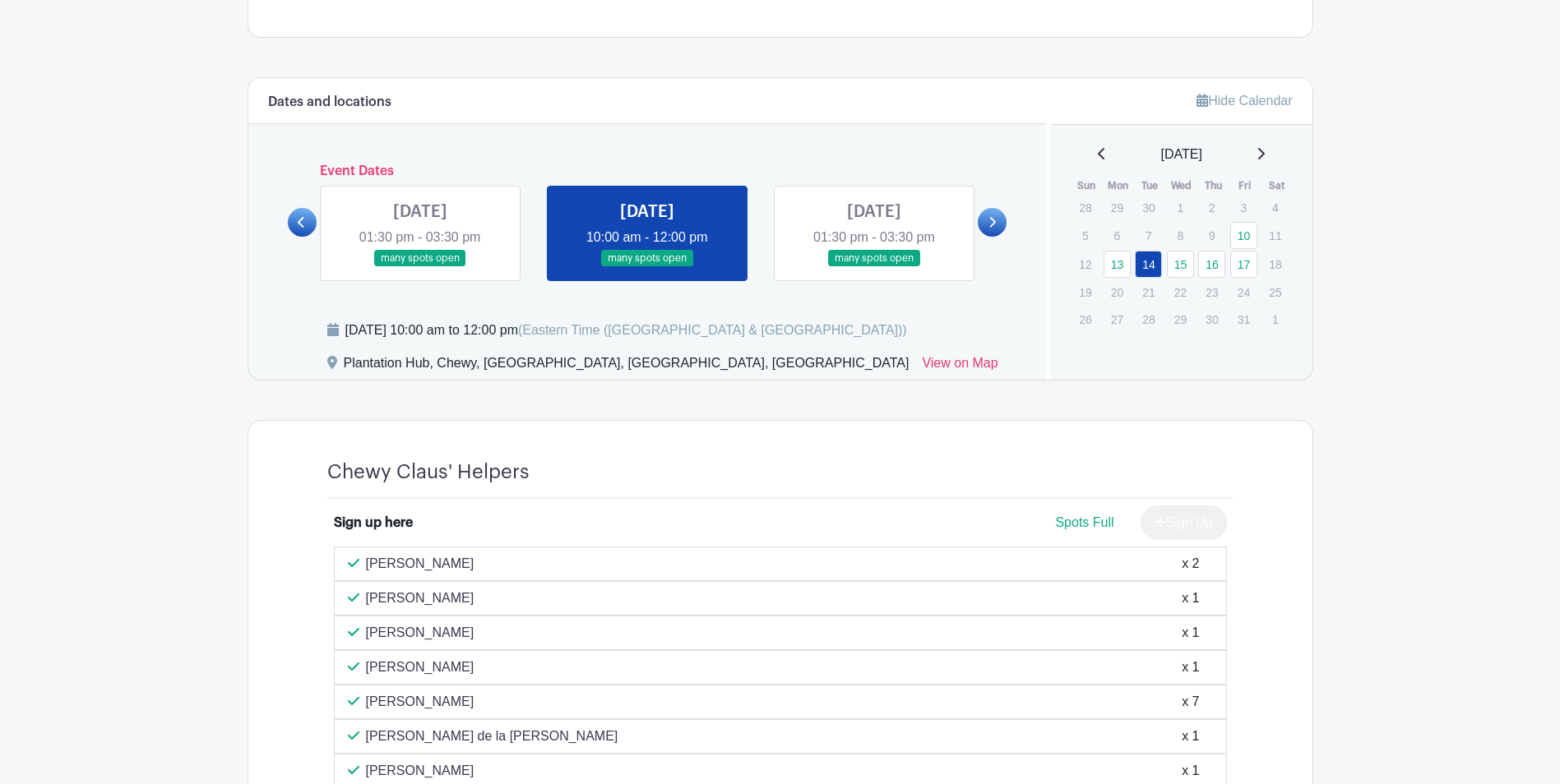
scroll to position [700, 0]
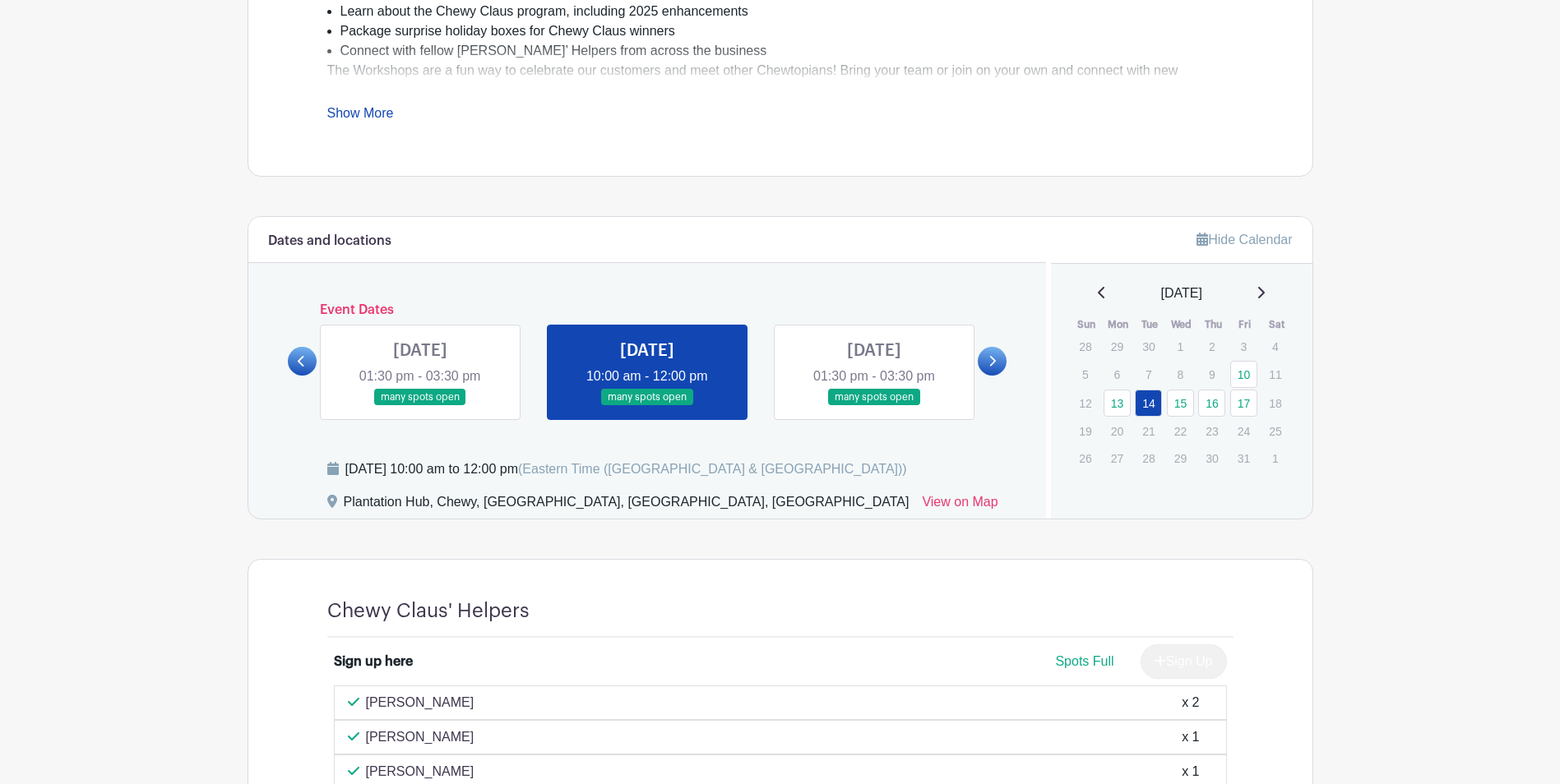
click at [984, 364] on link at bounding box center [992, 361] width 29 height 29
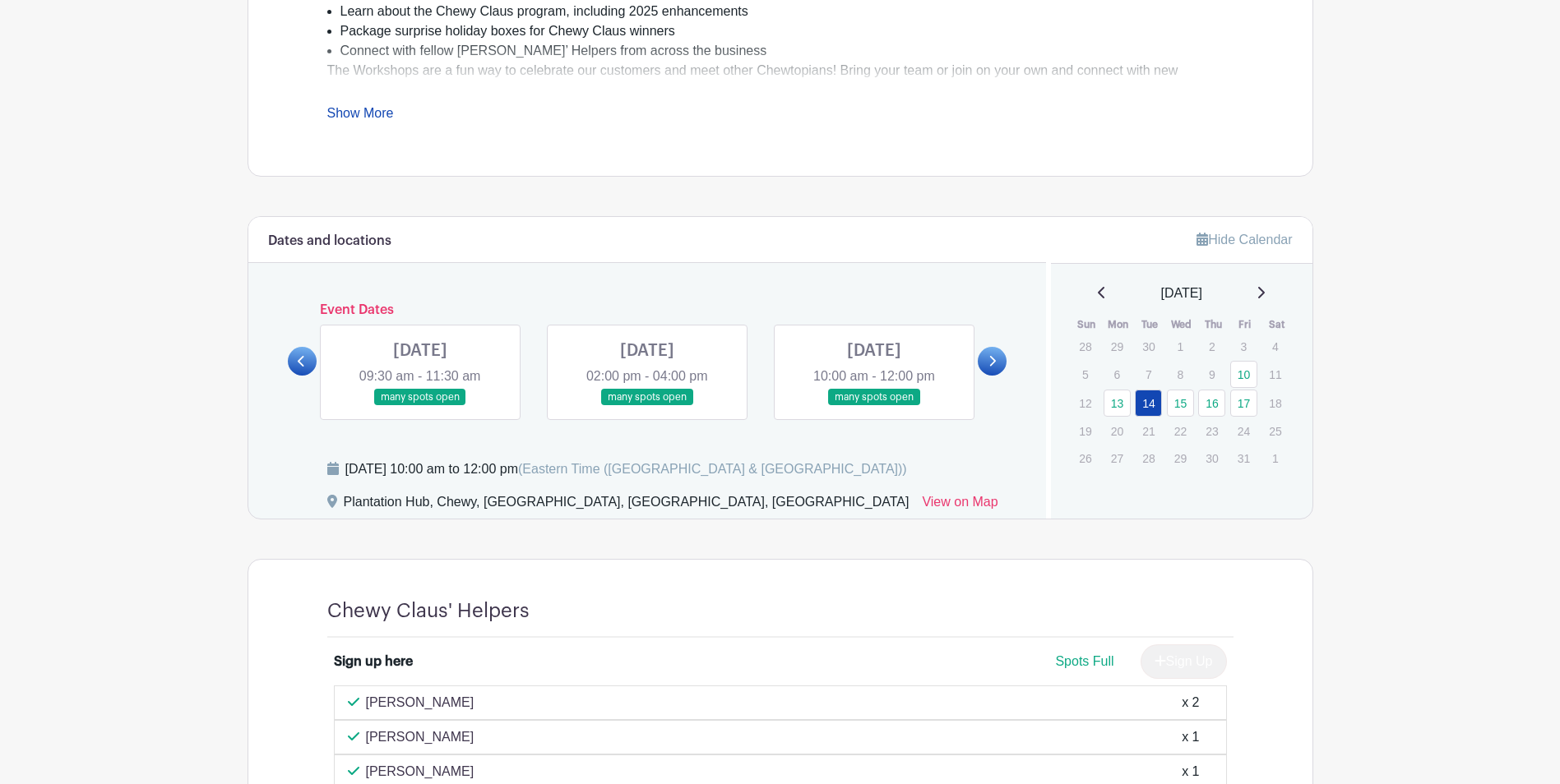
click at [648, 406] on link at bounding box center [648, 406] width 0 height 0
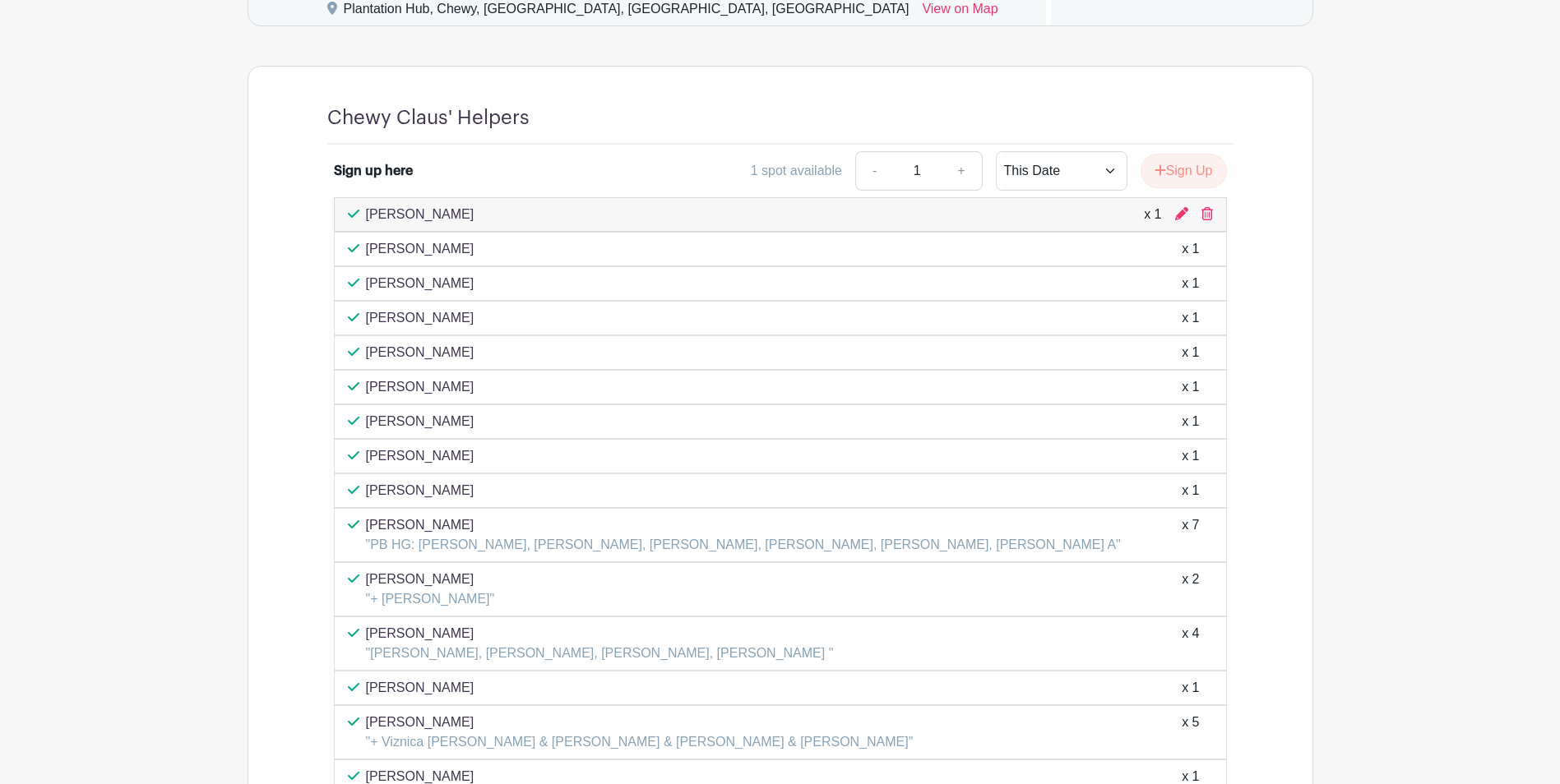
scroll to position [947, 0]
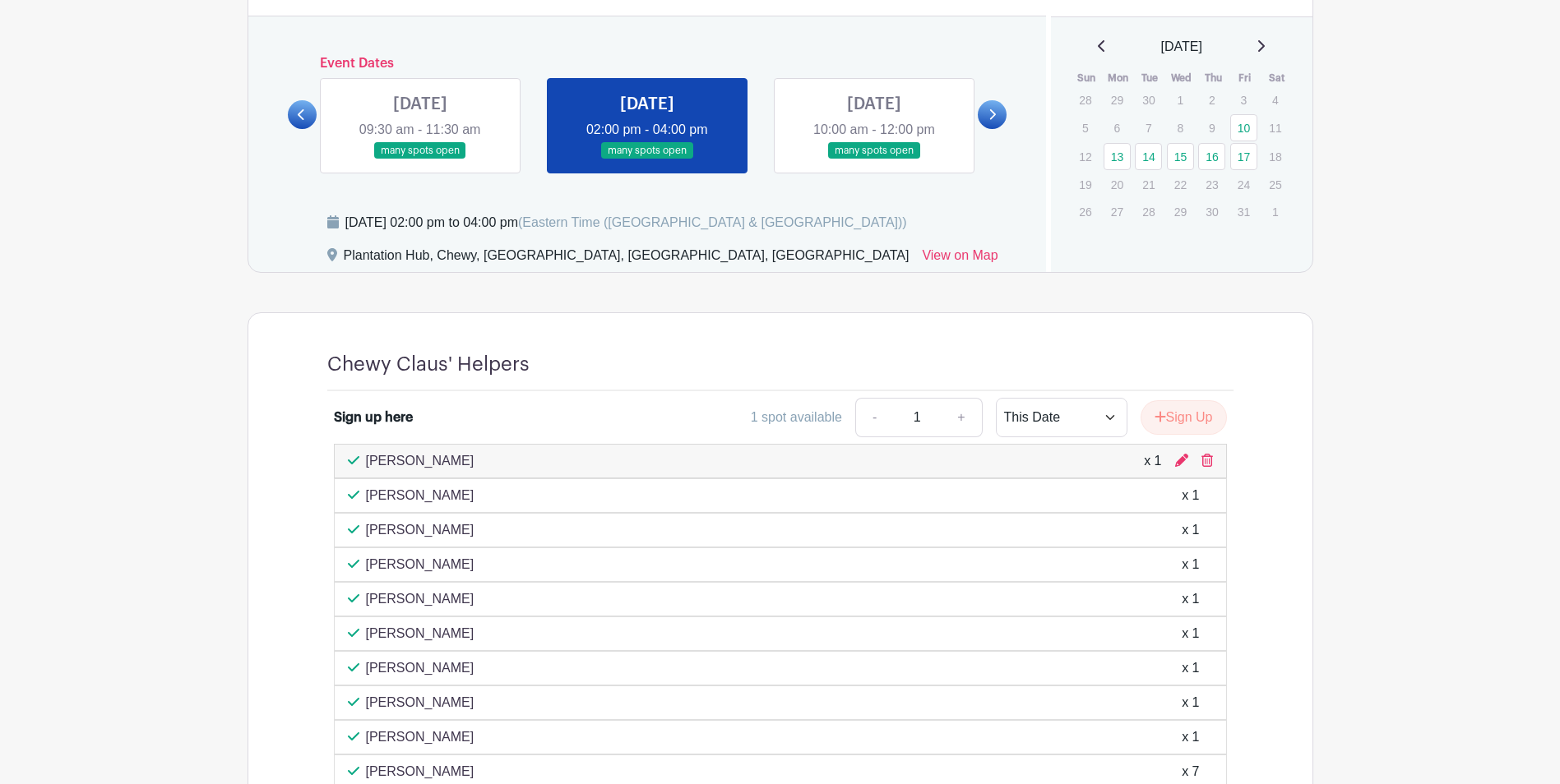
click at [307, 113] on link at bounding box center [301, 114] width 29 height 29
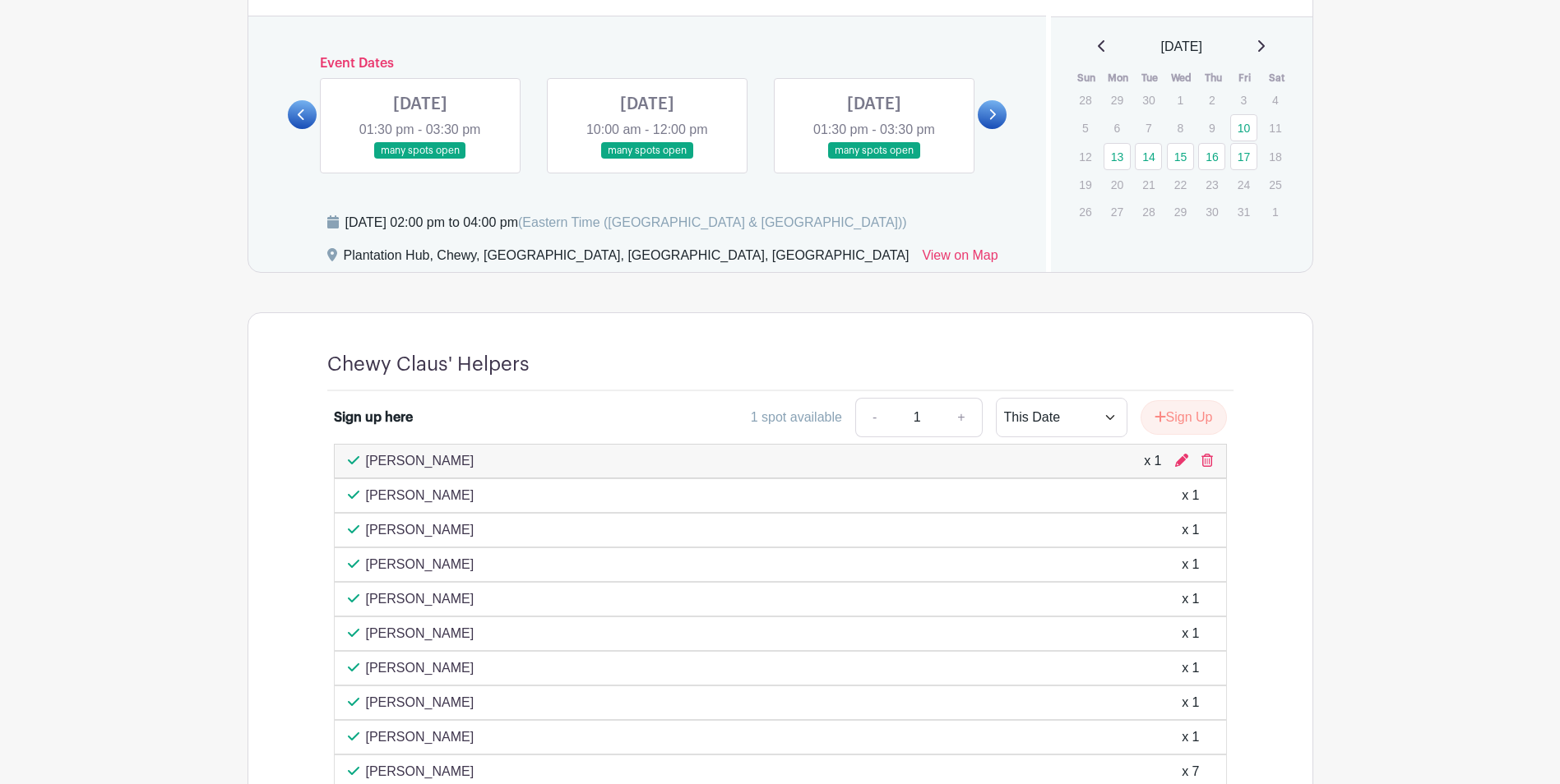
click at [648, 160] on link at bounding box center [648, 160] width 0 height 0
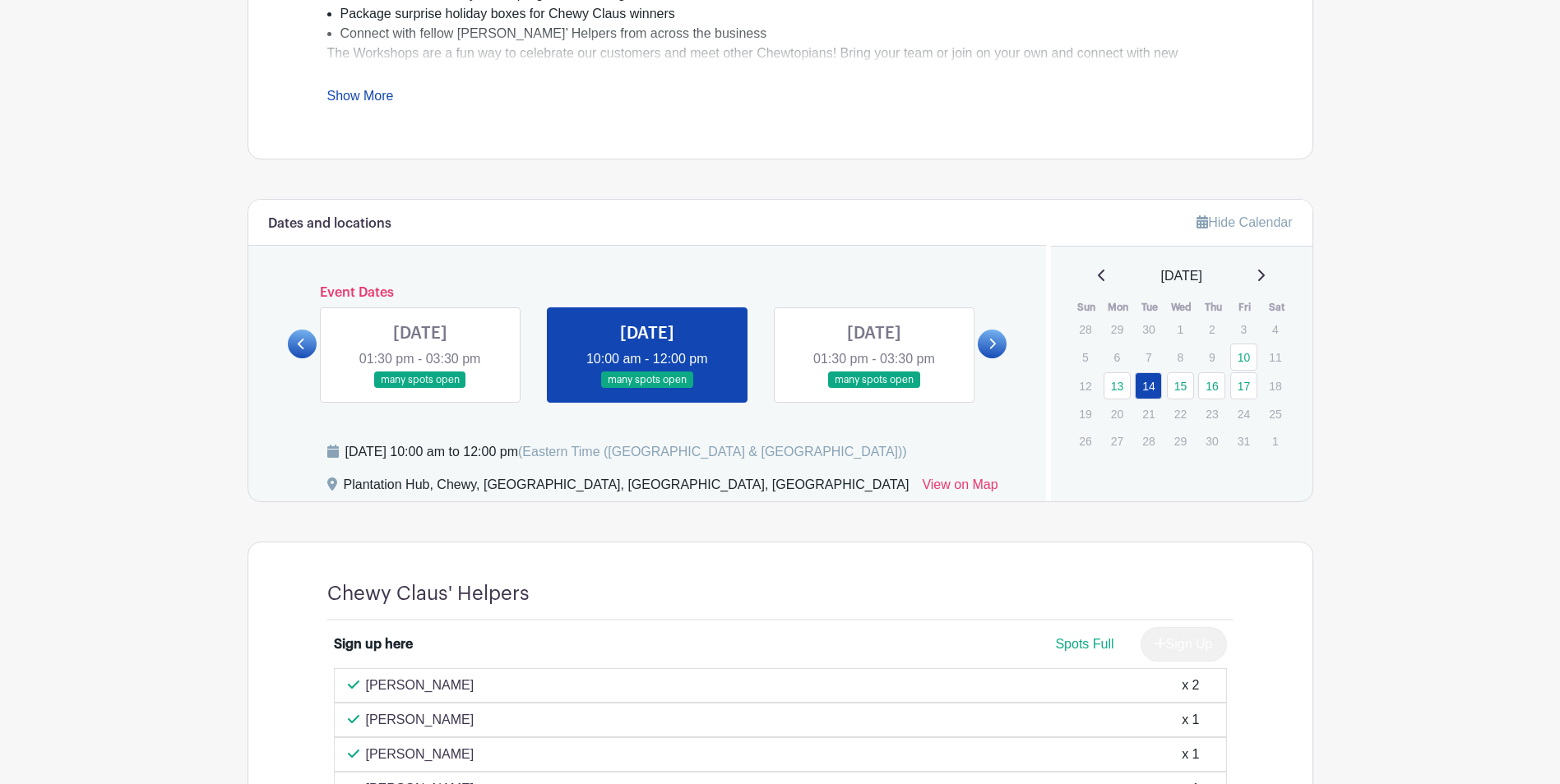
scroll to position [307, 0]
